Goal: Contribute content: Contribute content

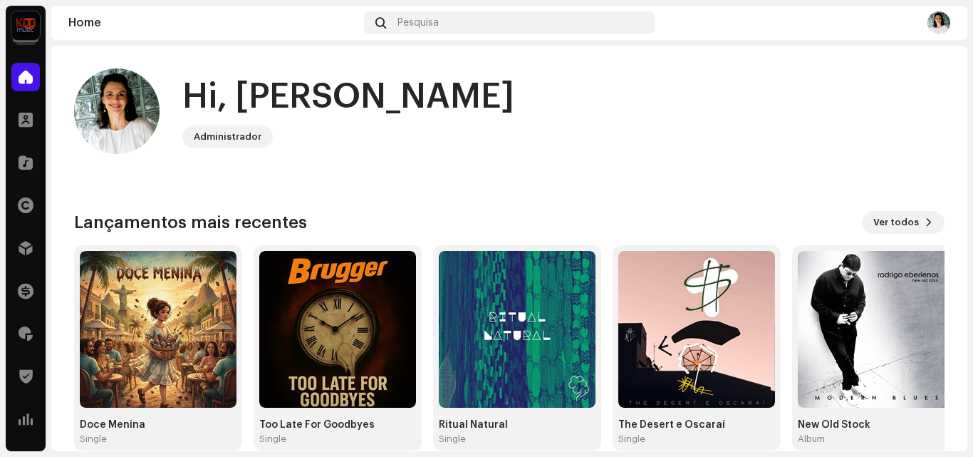
click at [941, 26] on img at bounding box center [939, 22] width 23 height 23
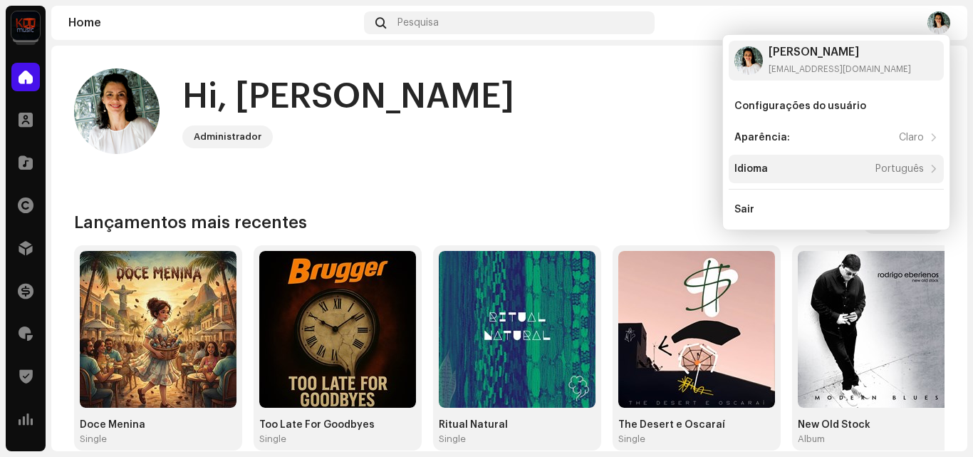
click at [780, 167] on div "Idioma Português" at bounding box center [830, 168] width 190 height 11
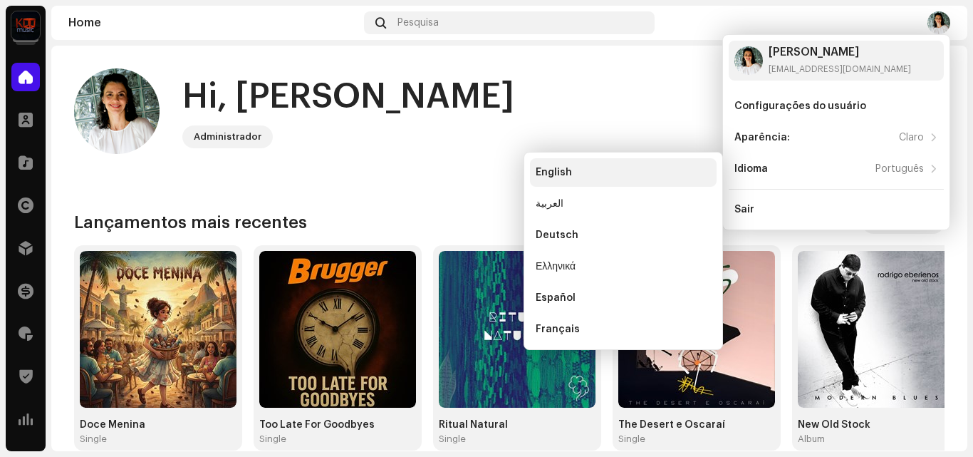
click at [560, 170] on div "English" at bounding box center [554, 172] width 36 height 11
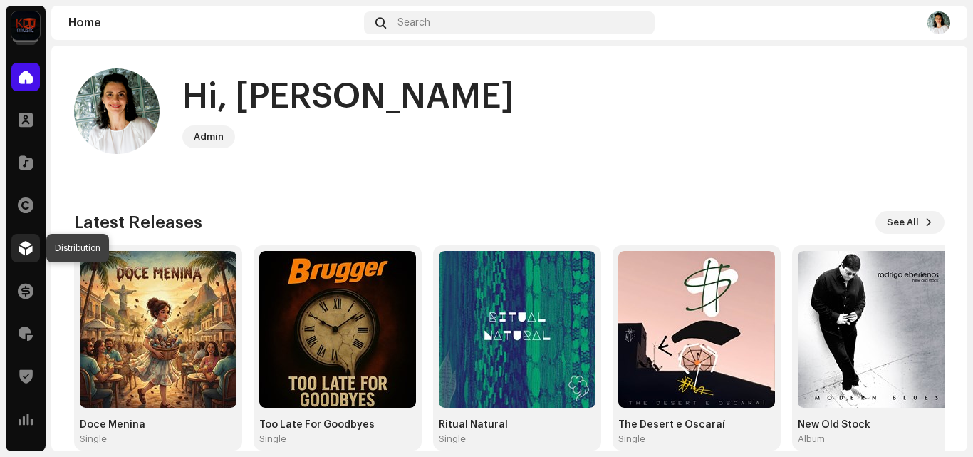
click at [26, 247] on span at bounding box center [26, 247] width 14 height 11
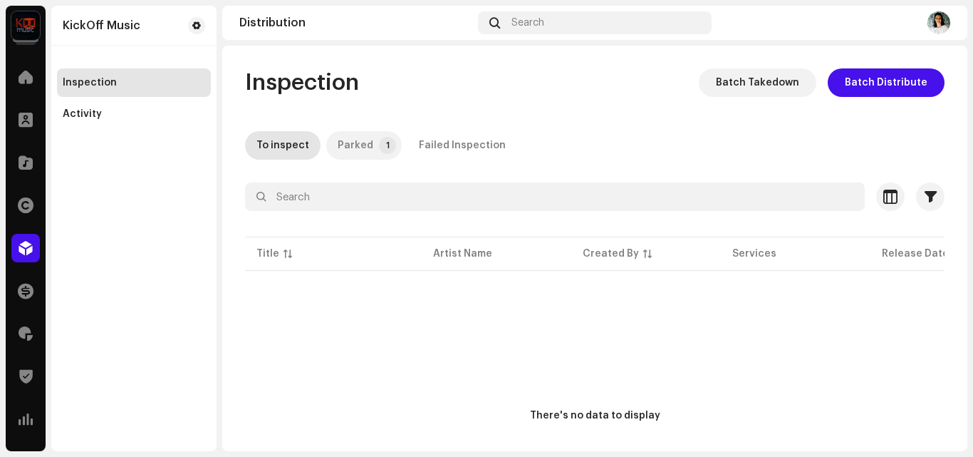
click at [356, 145] on div "Parked" at bounding box center [356, 145] width 36 height 29
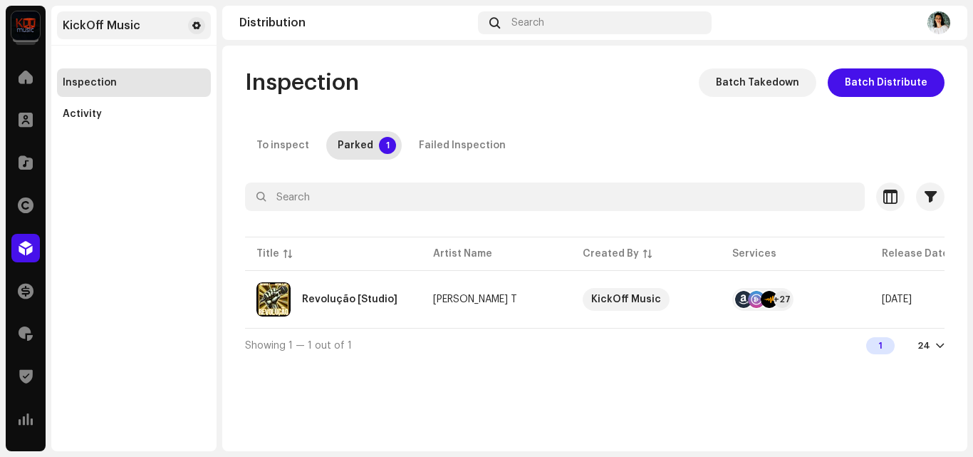
click at [165, 31] on div "KickOff Music" at bounding box center [134, 25] width 154 height 28
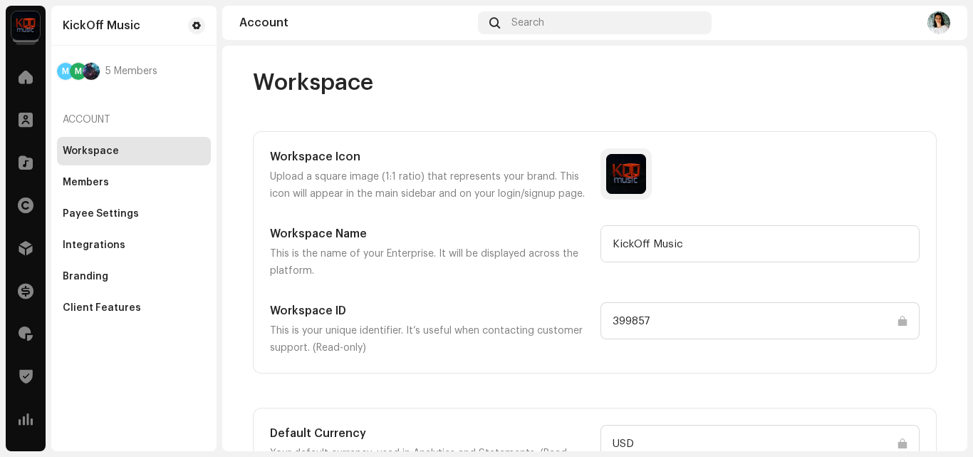
click at [19, 20] on img at bounding box center [25, 25] width 29 height 29
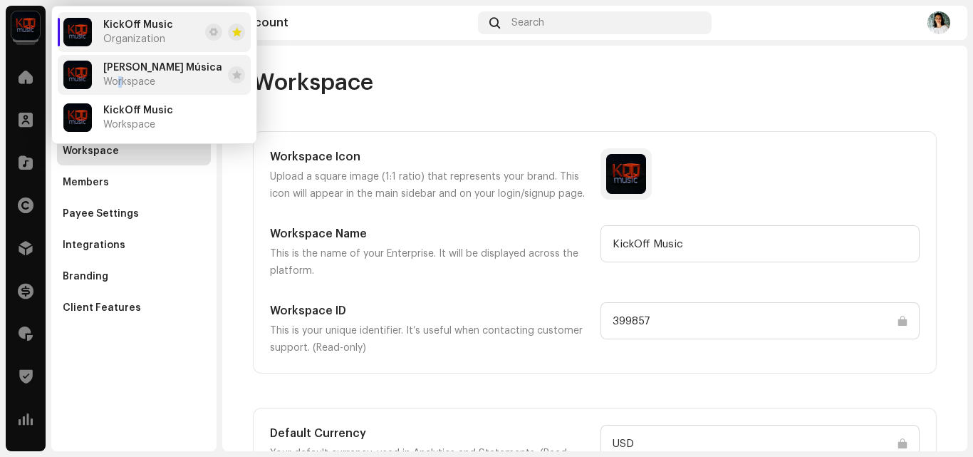
click at [120, 84] on span "Workspace" at bounding box center [129, 81] width 52 height 11
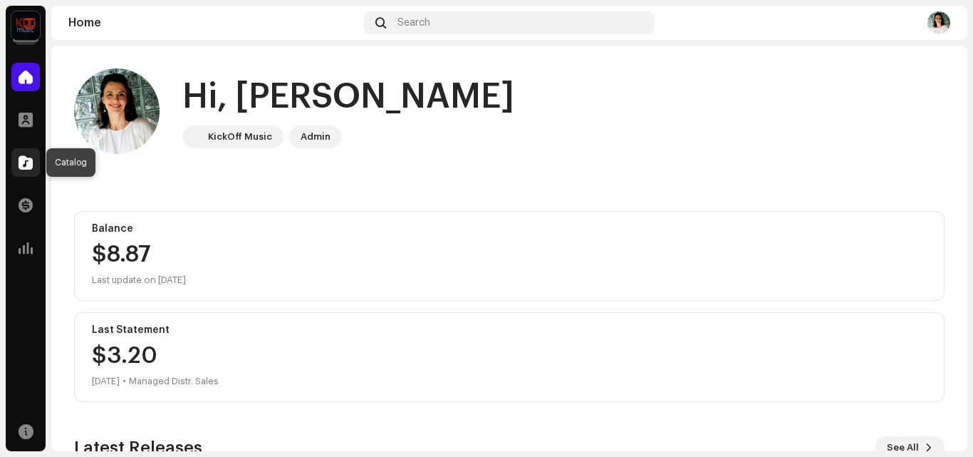
click at [27, 166] on span at bounding box center [26, 162] width 14 height 11
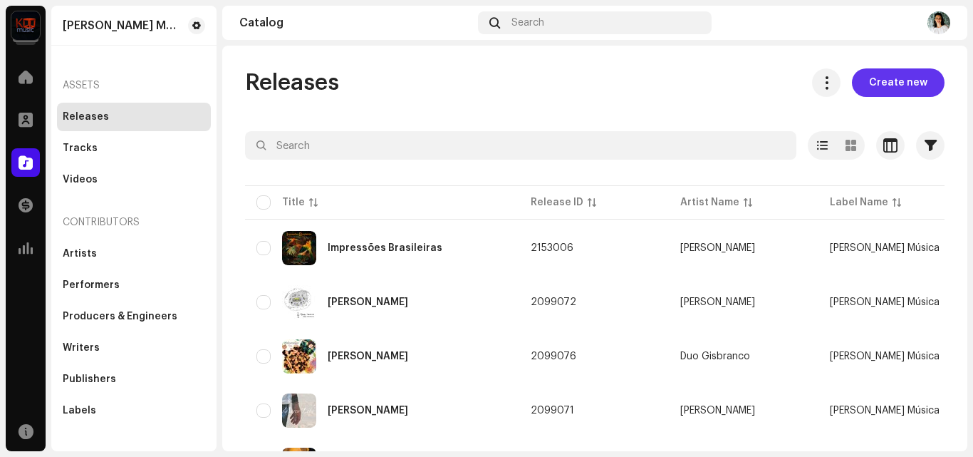
click at [889, 86] on span "Create new" at bounding box center [898, 82] width 58 height 29
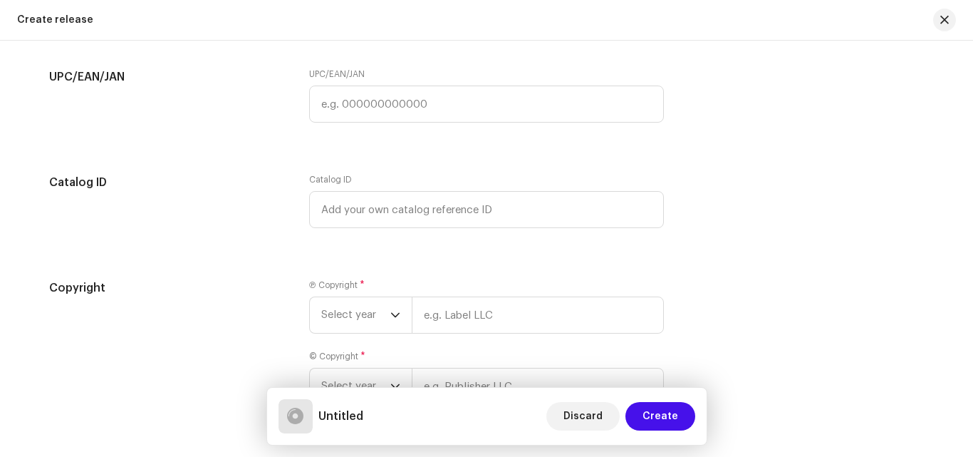
scroll to position [2105, 0]
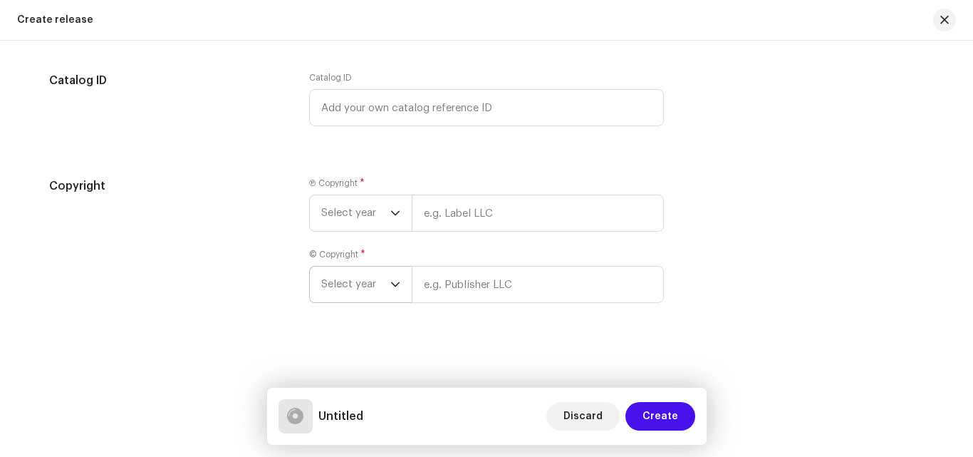
click at [378, 284] on span "Select year" at bounding box center [355, 285] width 69 height 36
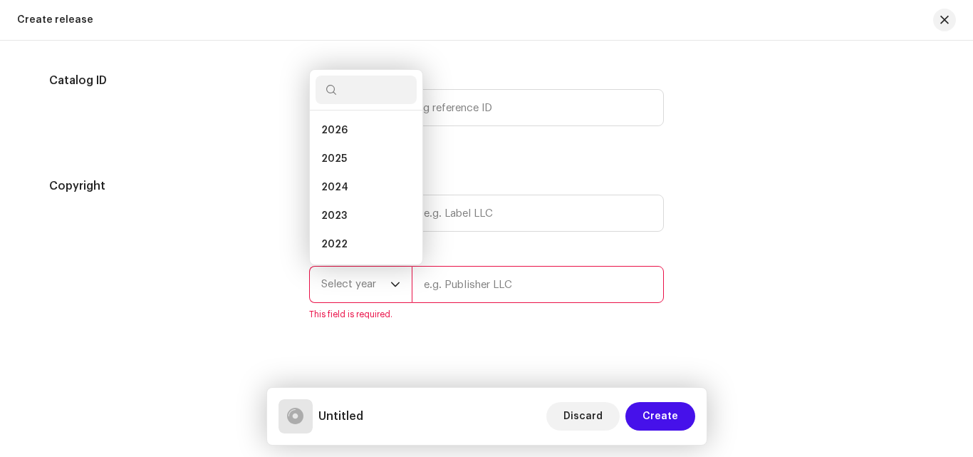
click at [378, 284] on span "Select year" at bounding box center [355, 285] width 69 height 36
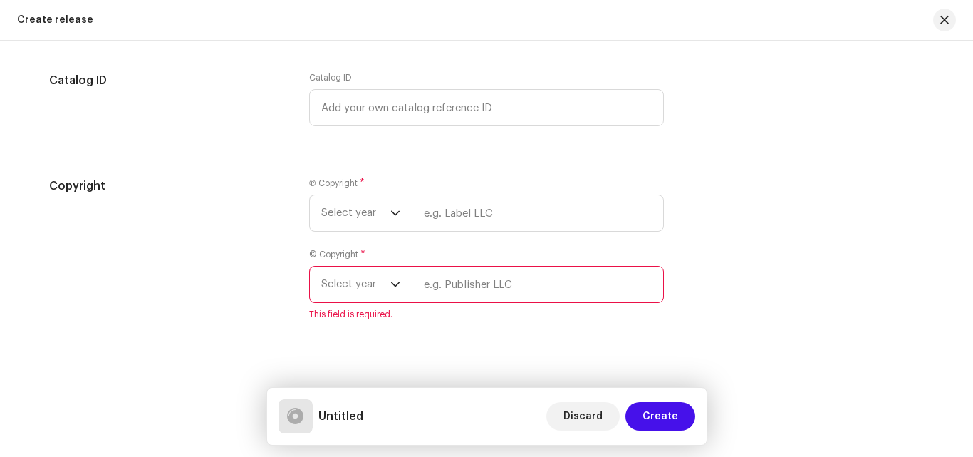
click at [612, 343] on div "Create a new release We’ll guide you through everything — from track selection …" at bounding box center [486, 249] width 973 height 416
click at [476, 289] on input "text" at bounding box center [538, 284] width 252 height 37
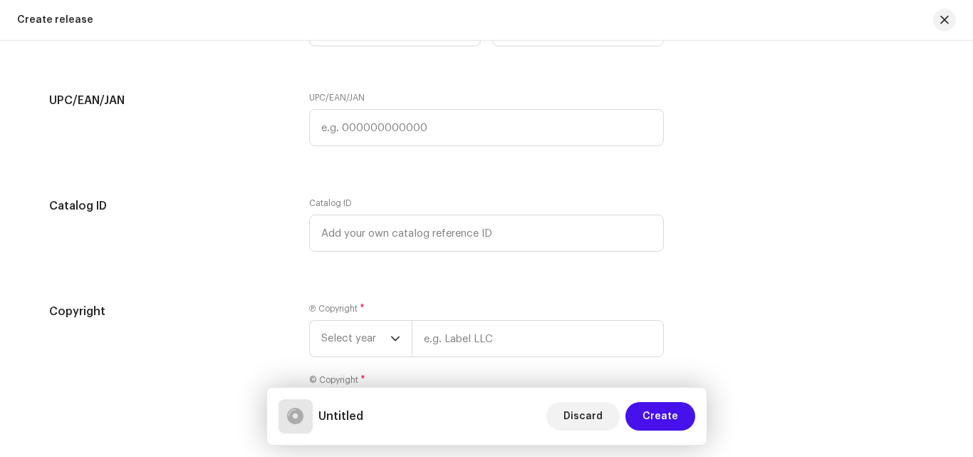
scroll to position [2122, 0]
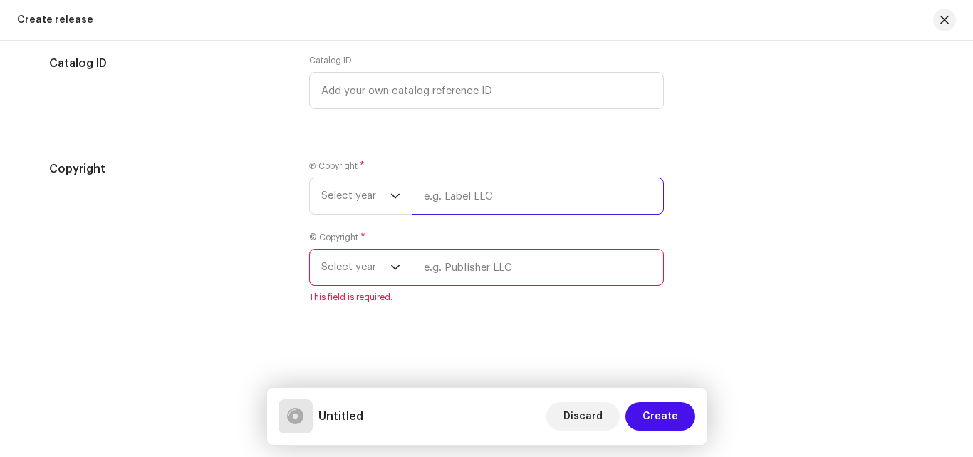
click at [440, 196] on input "text" at bounding box center [538, 195] width 252 height 37
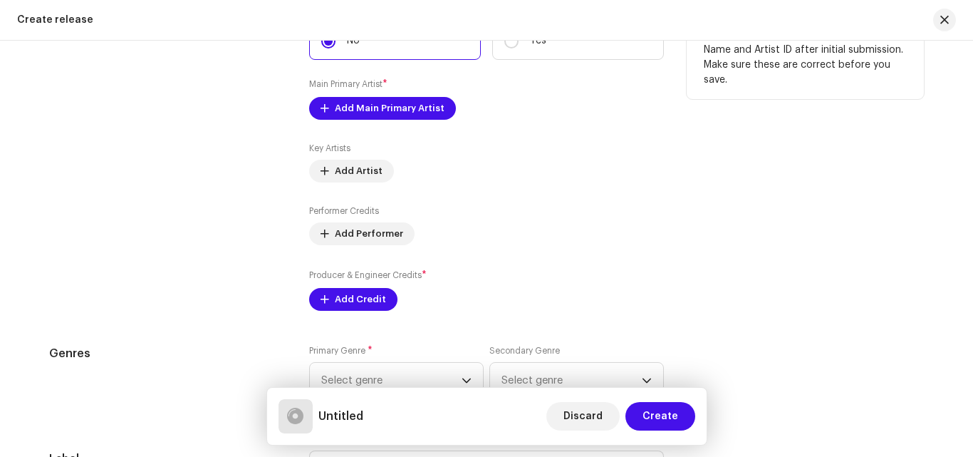
scroll to position [1355, 0]
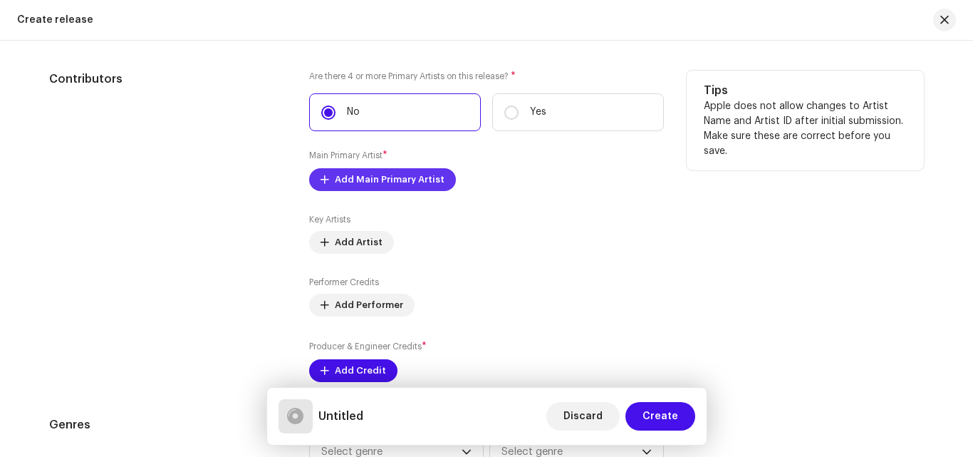
click at [349, 184] on span "Add Main Primary Artist" at bounding box center [390, 179] width 110 height 29
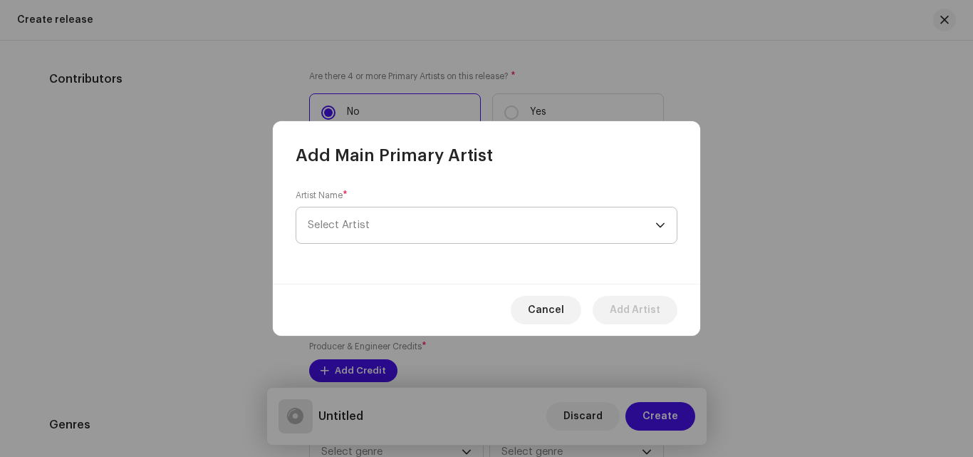
click at [369, 225] on span "Select Artist" at bounding box center [482, 225] width 348 height 36
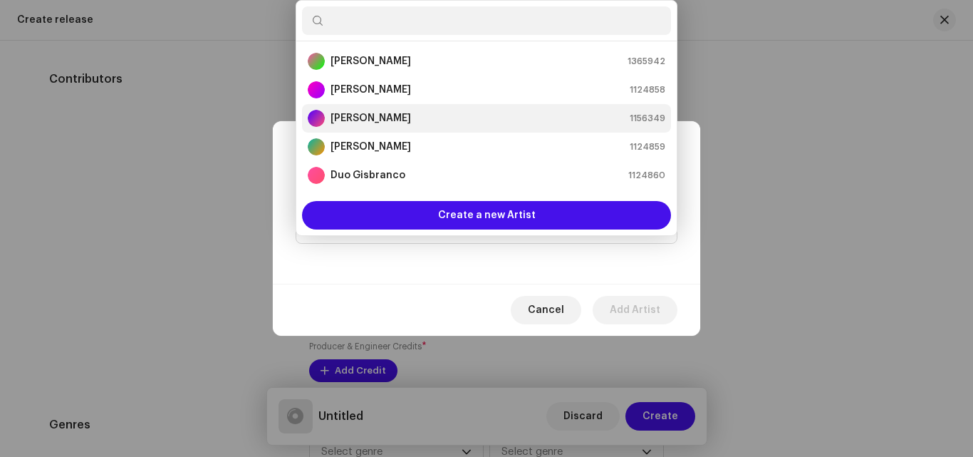
click at [381, 115] on strong "Daniel Guedes" at bounding box center [371, 118] width 81 height 14
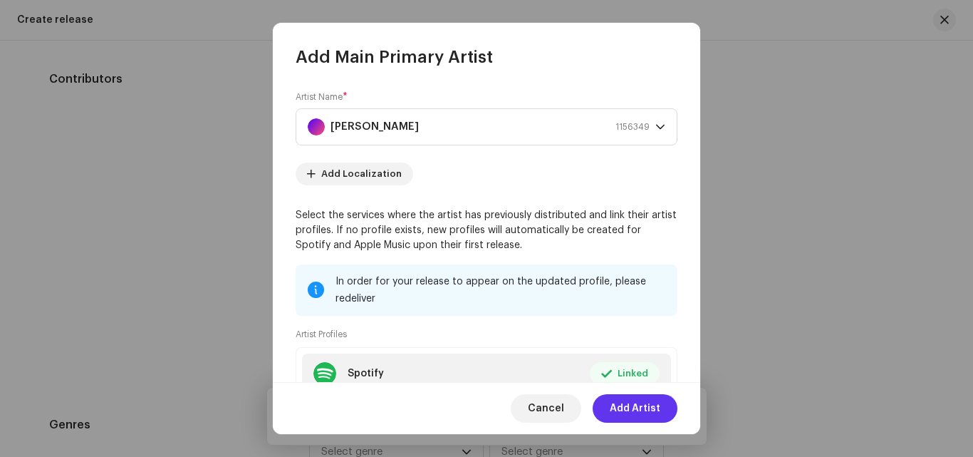
click at [634, 408] on span "Add Artist" at bounding box center [635, 408] width 51 height 29
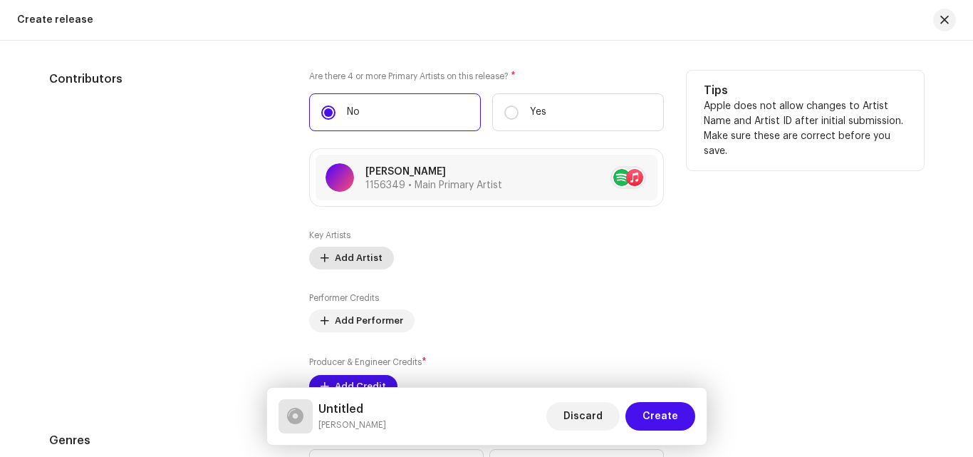
click at [360, 259] on span "Add Artist" at bounding box center [359, 258] width 48 height 29
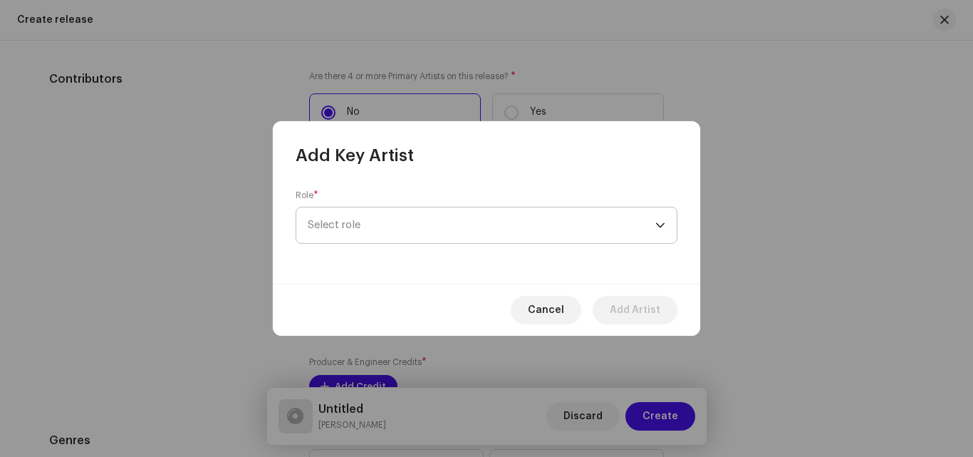
click at [371, 234] on span "Select role" at bounding box center [482, 225] width 348 height 36
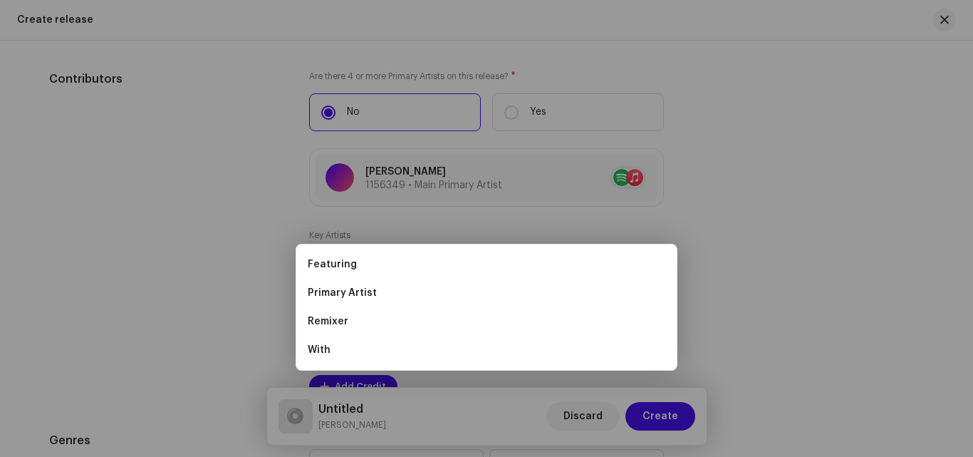
click at [255, 247] on div "Add Key Artist Role * Select role Cancel Add Artist" at bounding box center [486, 228] width 973 height 457
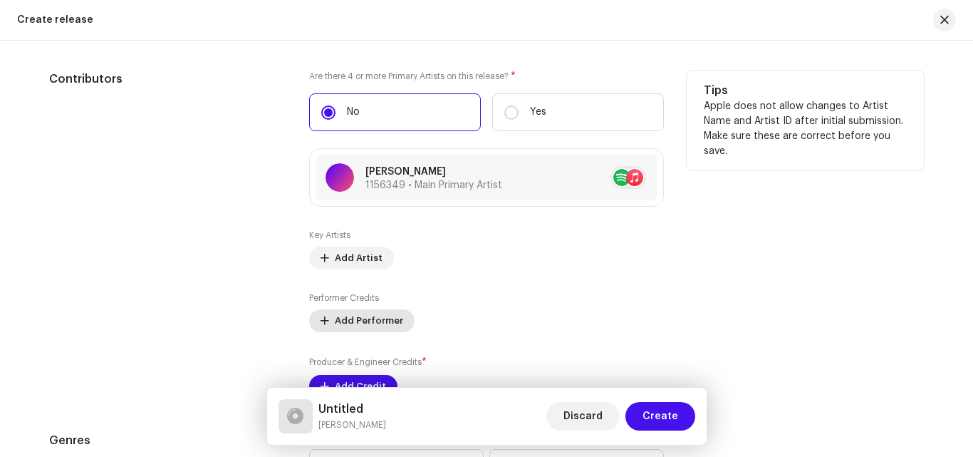
click at [373, 321] on span "Add Performer" at bounding box center [369, 320] width 68 height 29
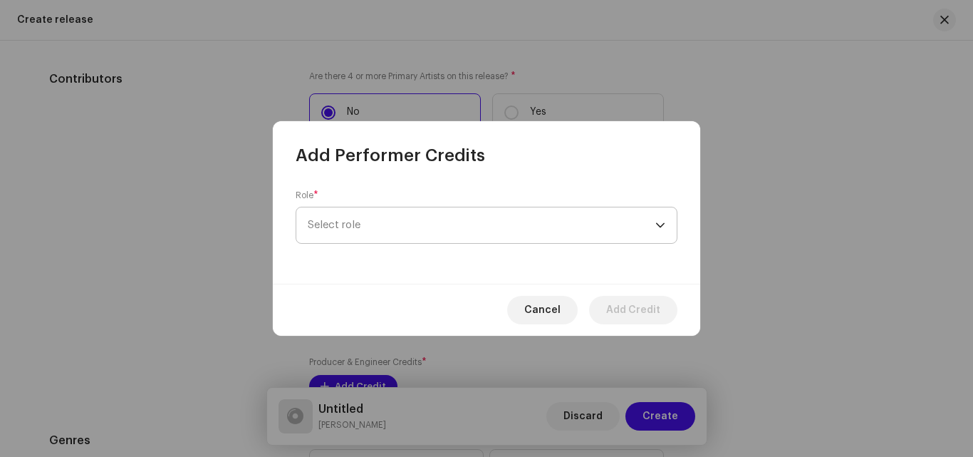
click at [375, 234] on span "Select role" at bounding box center [482, 225] width 348 height 36
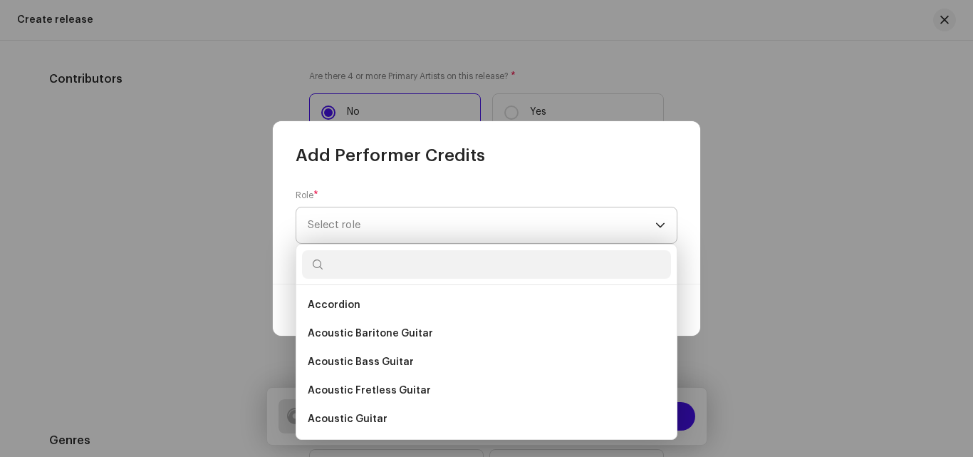
click at [339, 224] on span "Select role" at bounding box center [482, 225] width 348 height 36
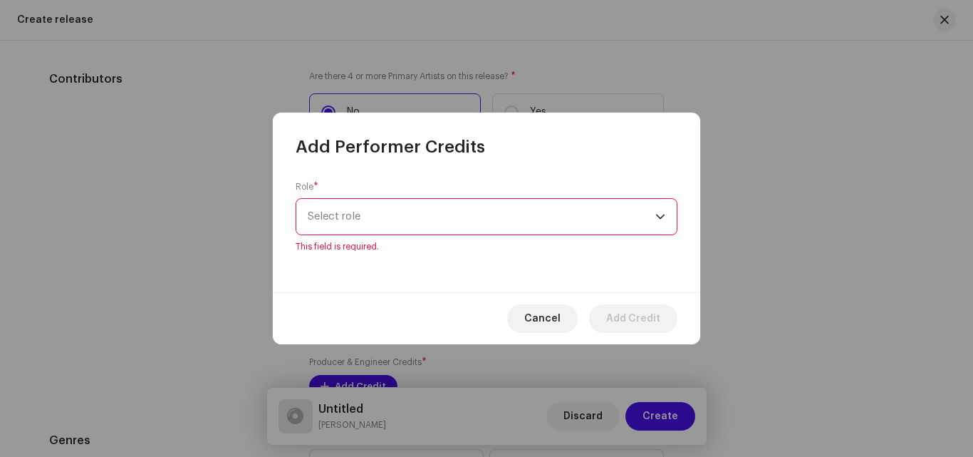
click at [340, 223] on span "Select role" at bounding box center [482, 217] width 348 height 36
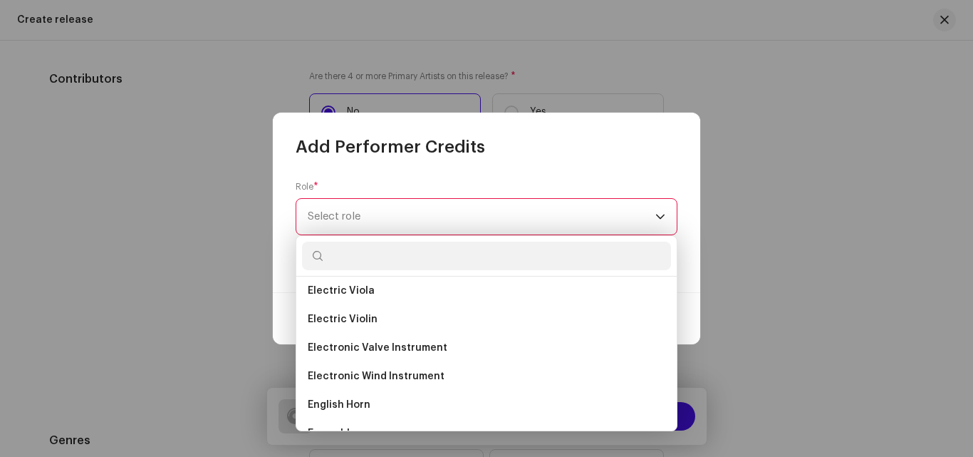
scroll to position [3991, 0]
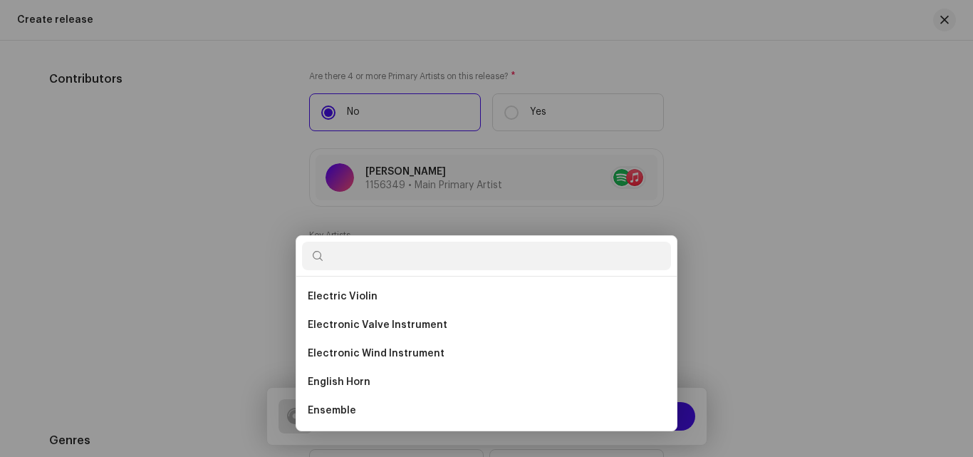
click at [217, 307] on div "Add Performer Credits Role * Select role This field is required. Cancel Add Cre…" at bounding box center [486, 228] width 973 height 457
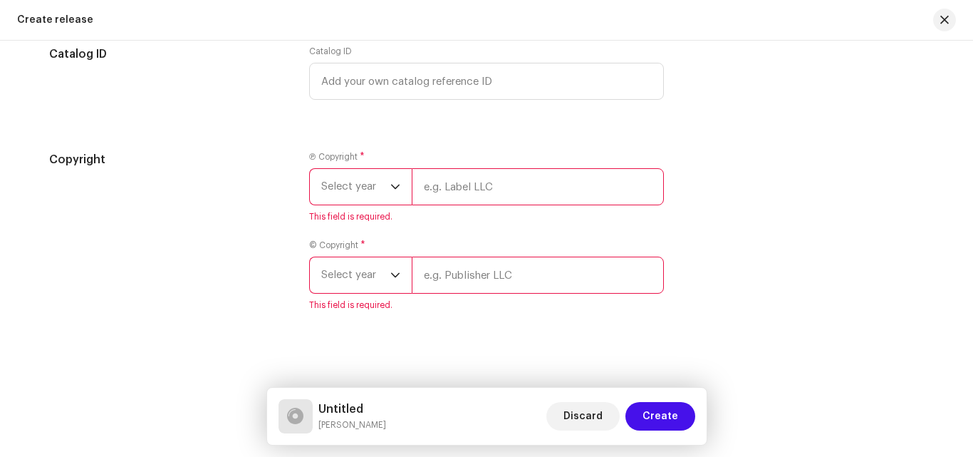
scroll to position [2155, 0]
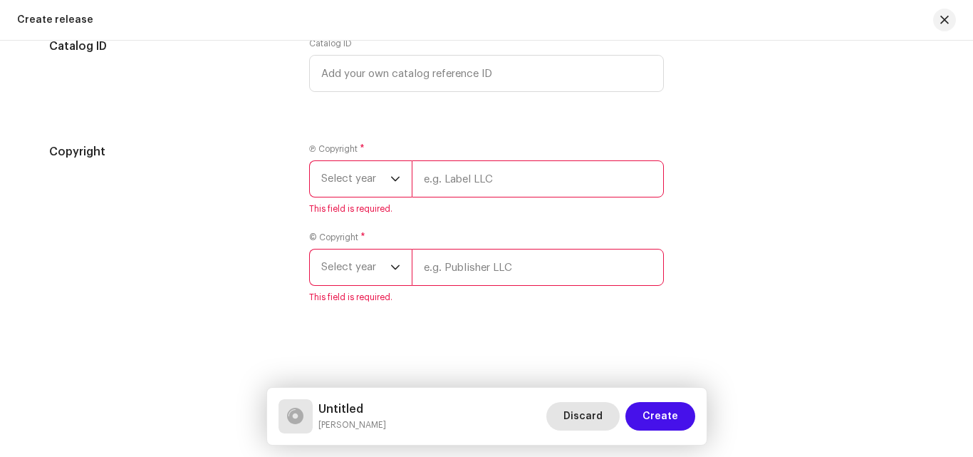
click at [587, 419] on span "Discard" at bounding box center [583, 416] width 39 height 29
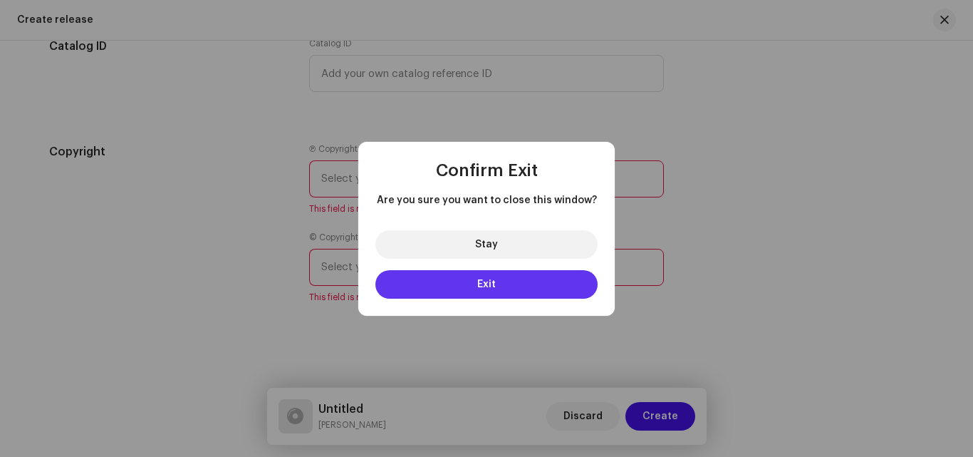
click at [471, 284] on button "Exit" at bounding box center [487, 284] width 222 height 29
